Goal: Book appointment/travel/reservation

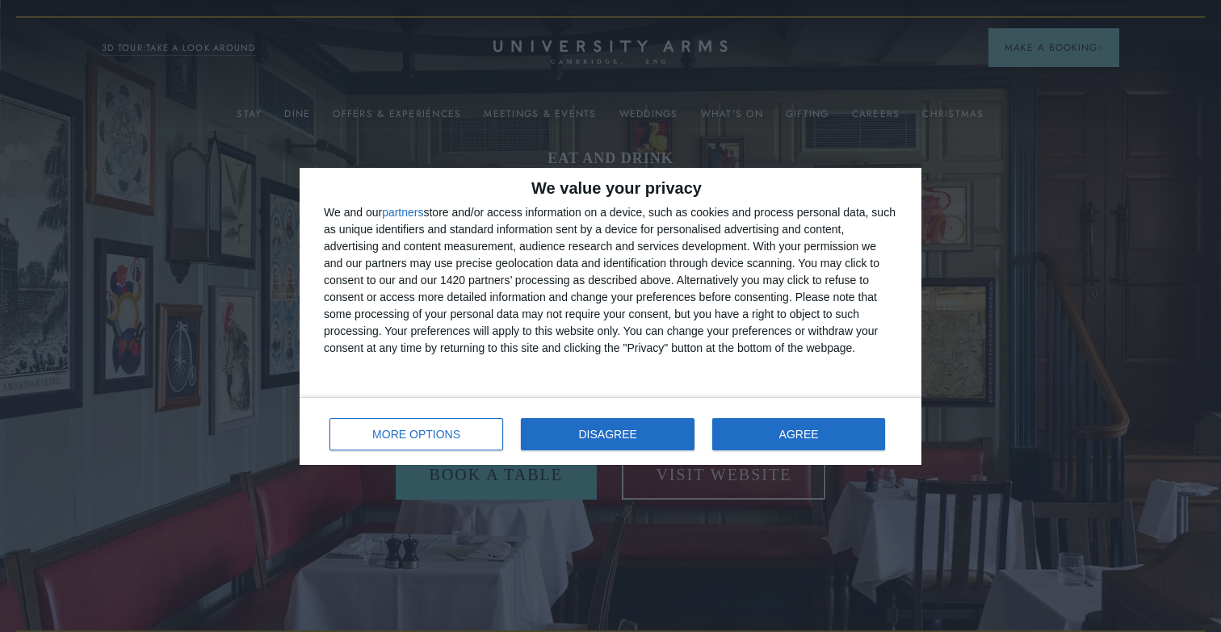
click at [547, 444] on button "DISAGREE" at bounding box center [608, 434] width 174 height 32
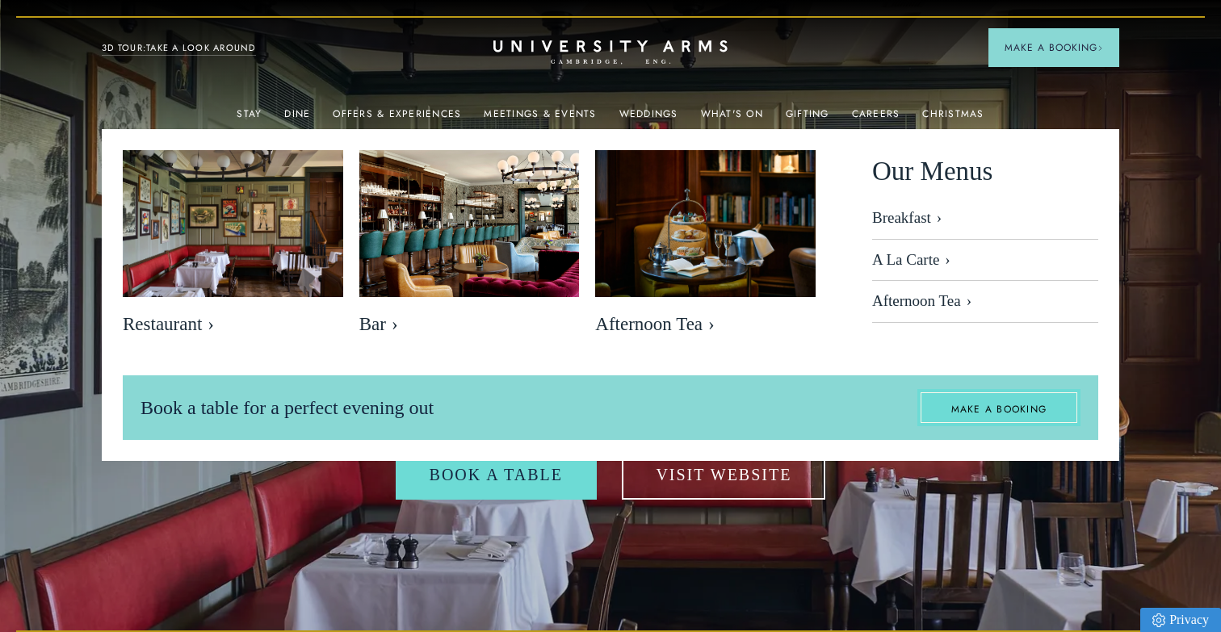
click at [967, 400] on link "MAKE A BOOKING" at bounding box center [999, 407] width 164 height 37
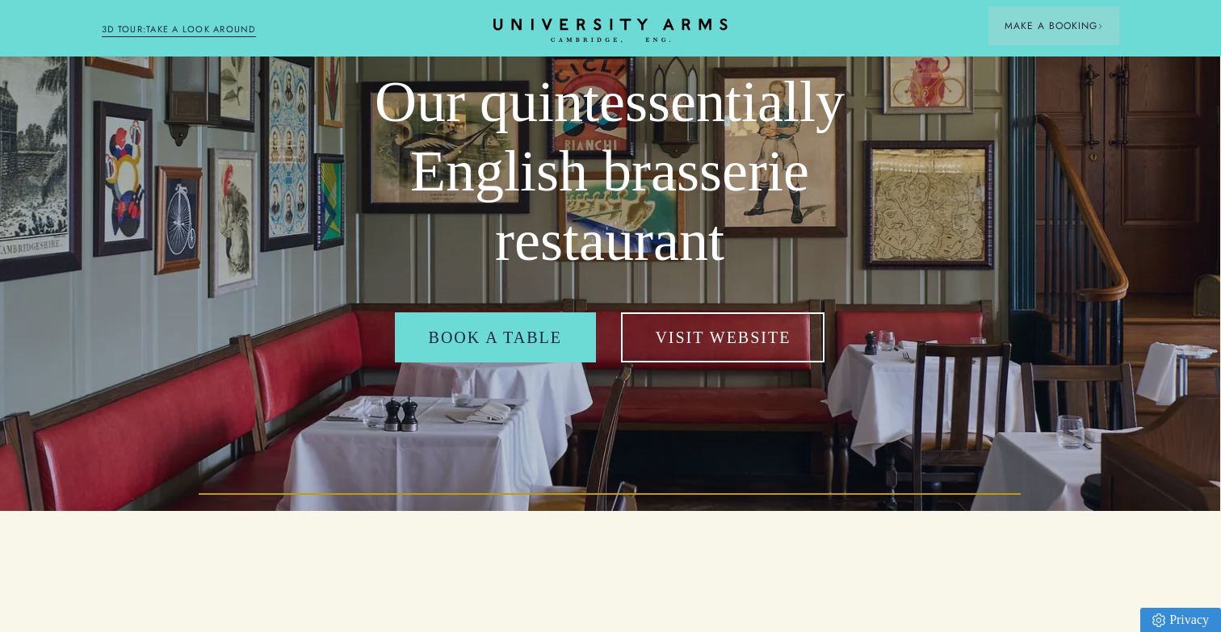
scroll to position [137, 1]
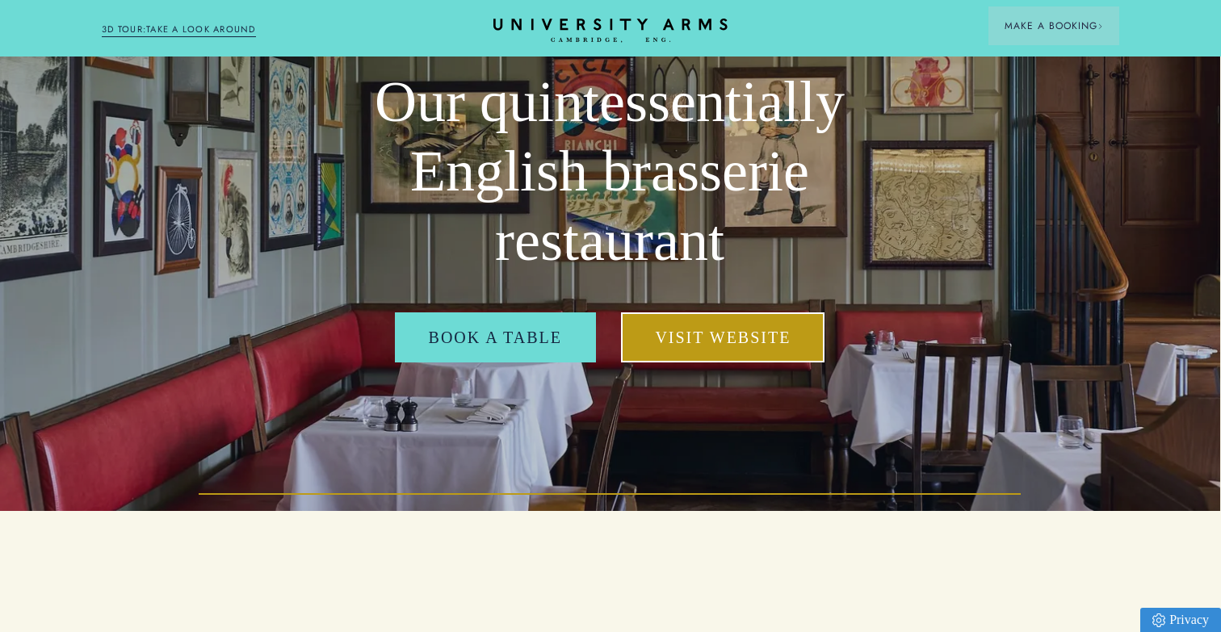
click at [726, 343] on link "Visit Website" at bounding box center [722, 337] width 203 height 50
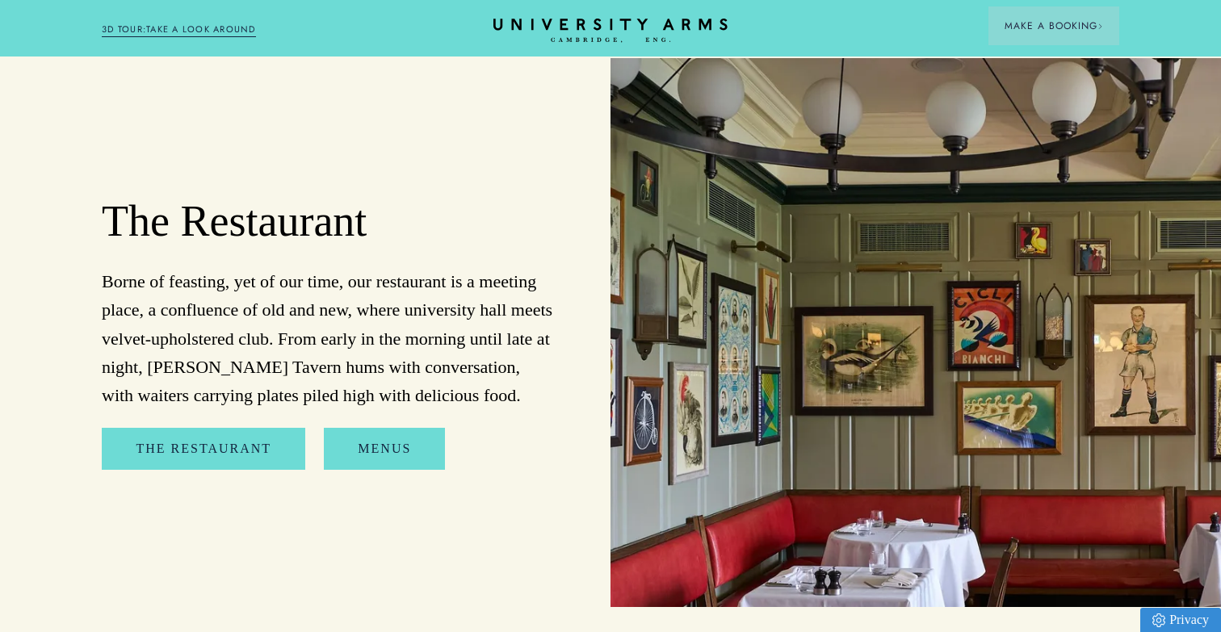
scroll to position [1794, 0]
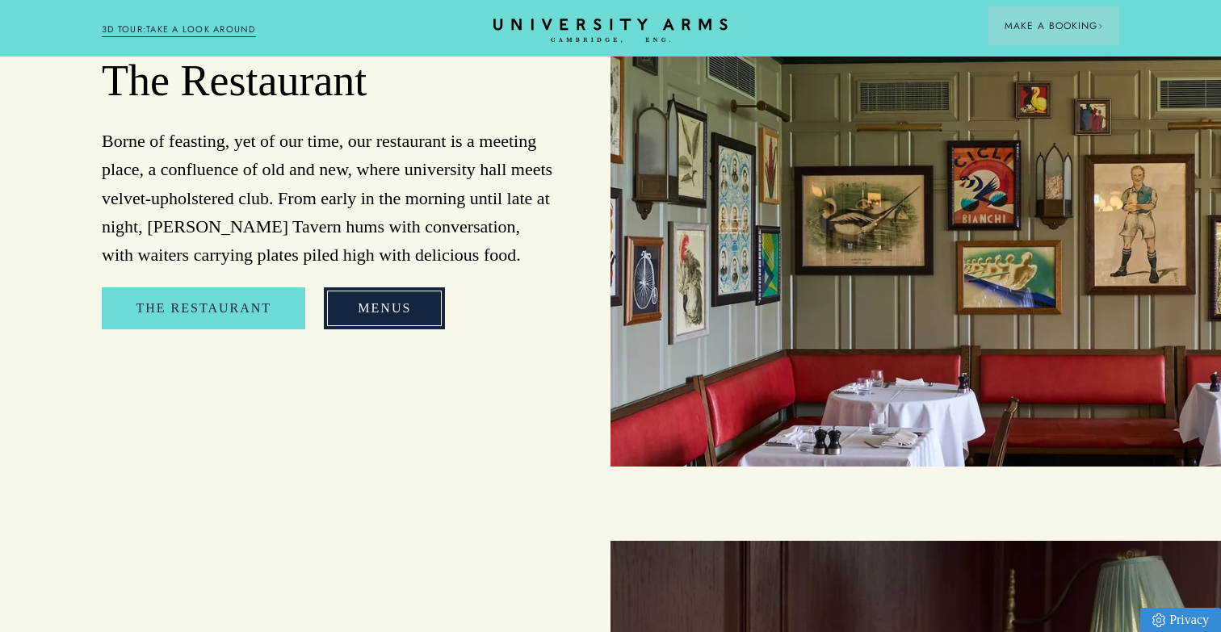
click at [393, 287] on link "Menus" at bounding box center [384, 308] width 121 height 42
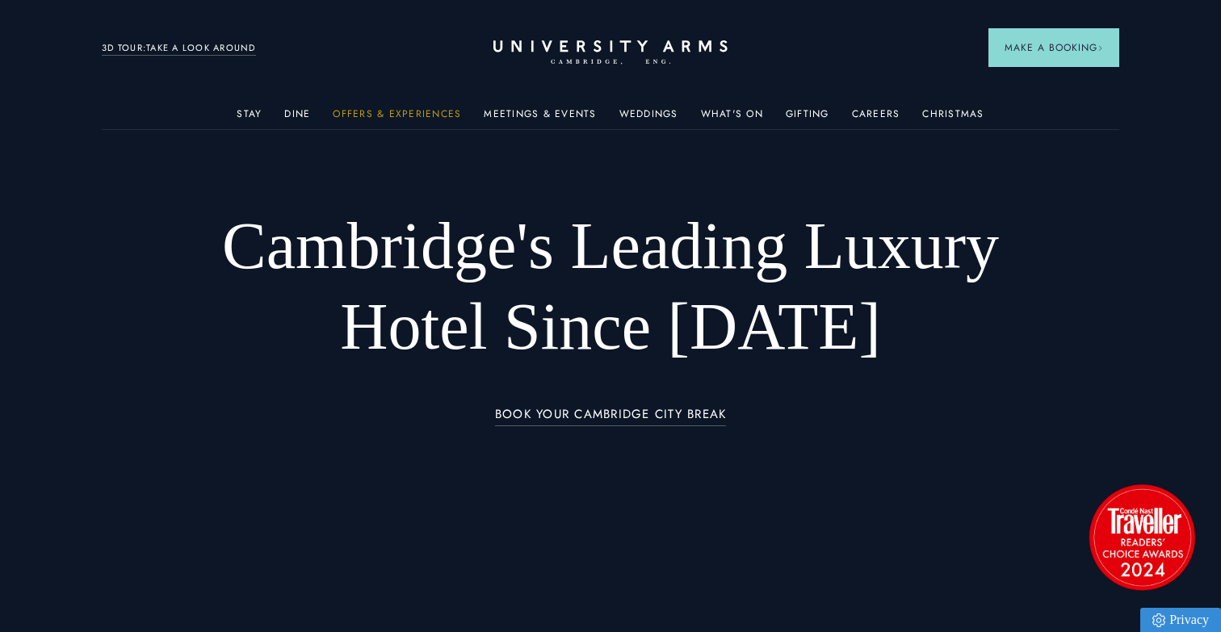
click at [396, 111] on link "Offers & Experiences" at bounding box center [397, 118] width 128 height 21
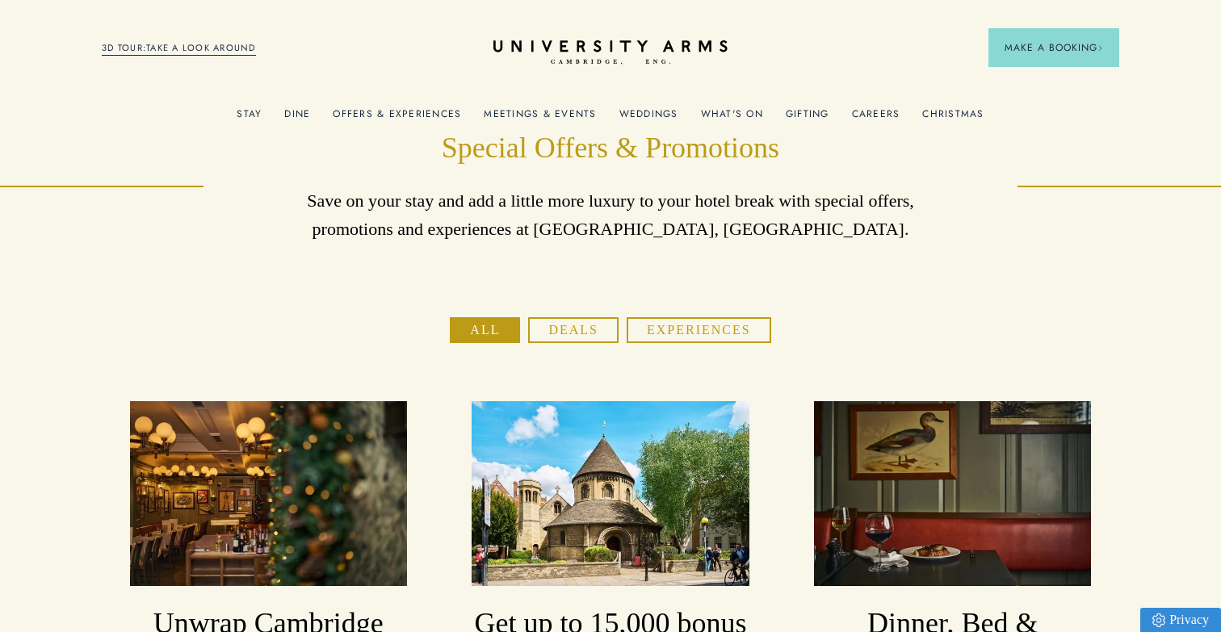
scroll to position [2, 0]
